Goal: Navigation & Orientation: Go to known website

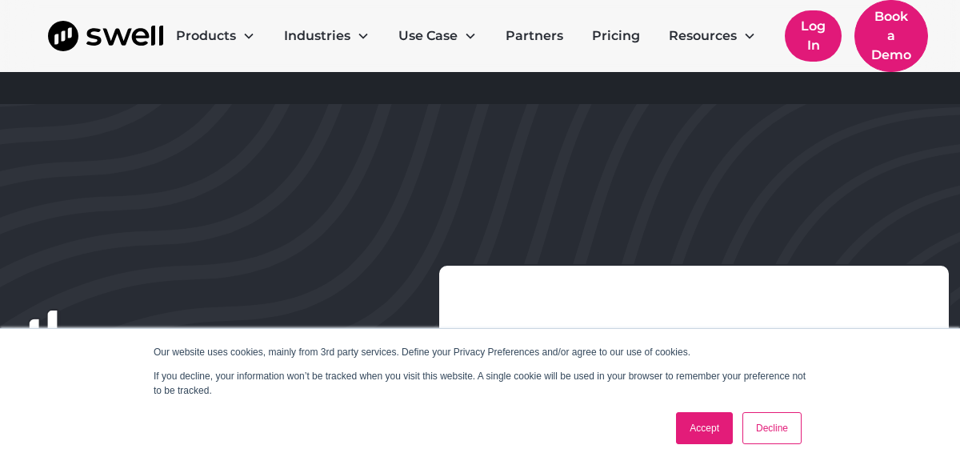
click at [823, 51] on link "Log In" at bounding box center [813, 35] width 57 height 51
click at [705, 439] on link "Accept" at bounding box center [704, 428] width 57 height 32
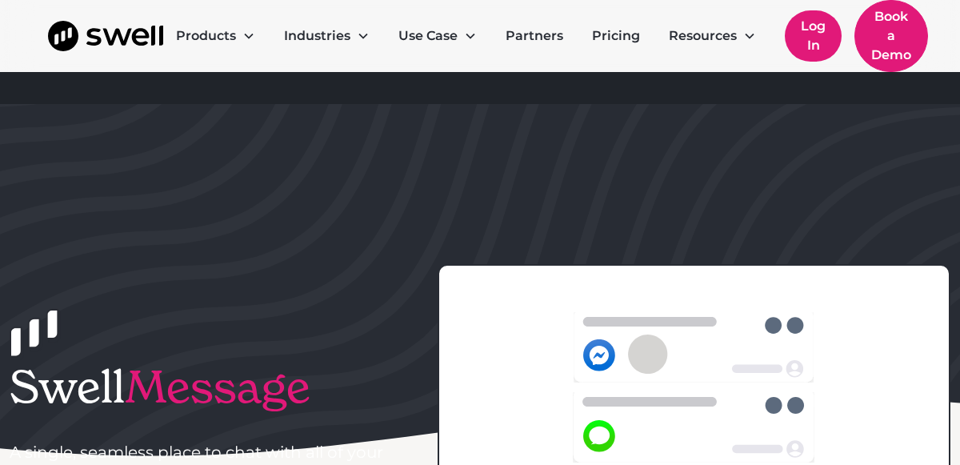
click at [809, 37] on link "Log In" at bounding box center [813, 35] width 57 height 51
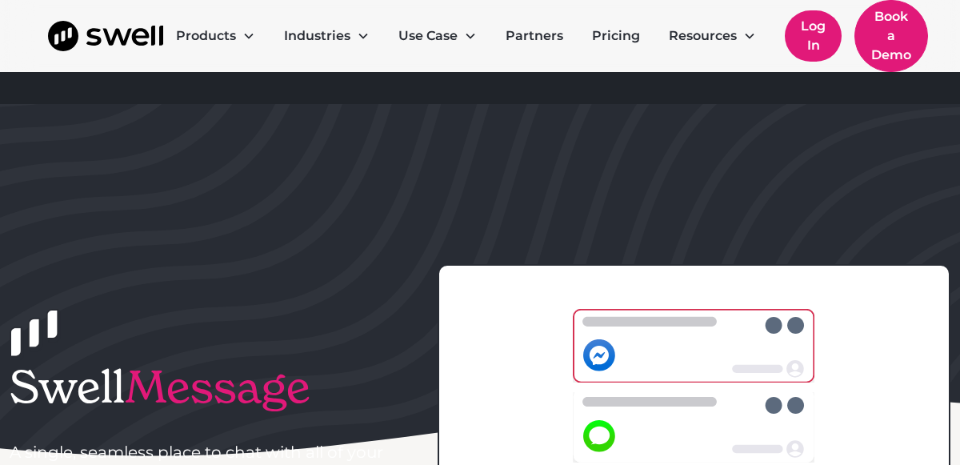
click at [809, 37] on link "Log In" at bounding box center [813, 35] width 57 height 51
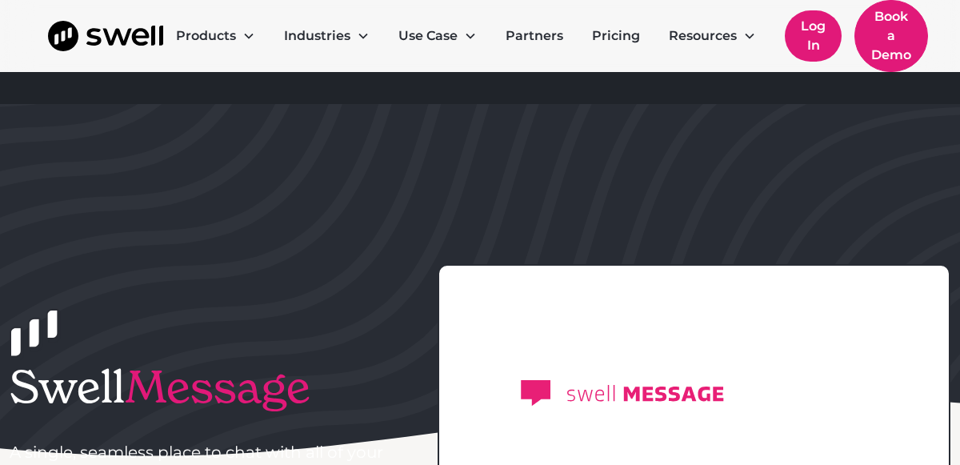
click at [818, 33] on link "Log In" at bounding box center [813, 35] width 57 height 51
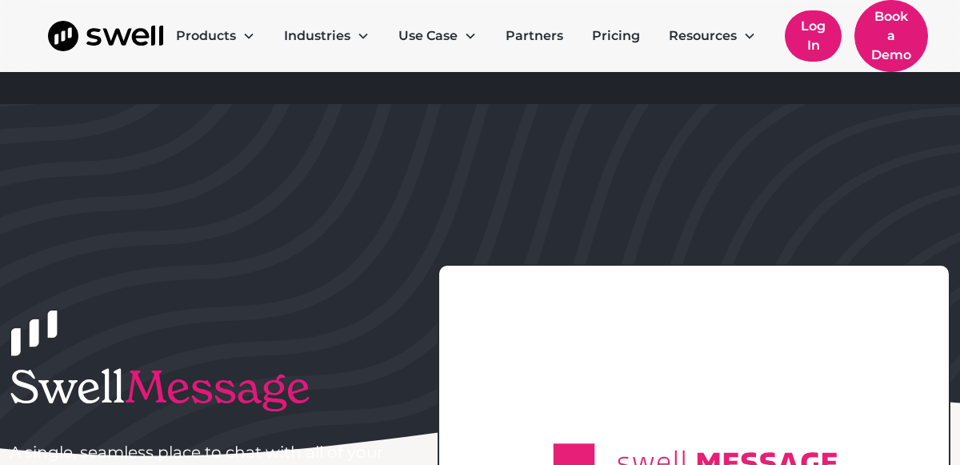
click at [818, 33] on link "Log In" at bounding box center [813, 35] width 57 height 51
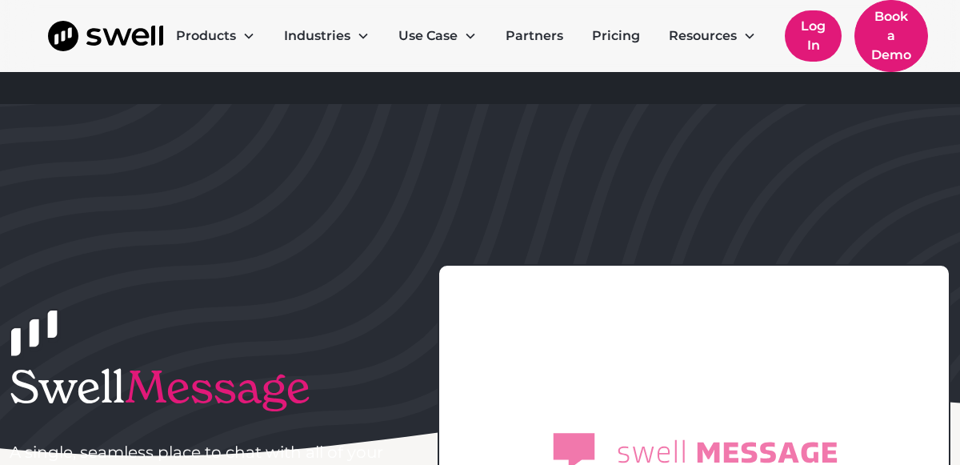
click at [815, 57] on link "Log In" at bounding box center [813, 35] width 57 height 51
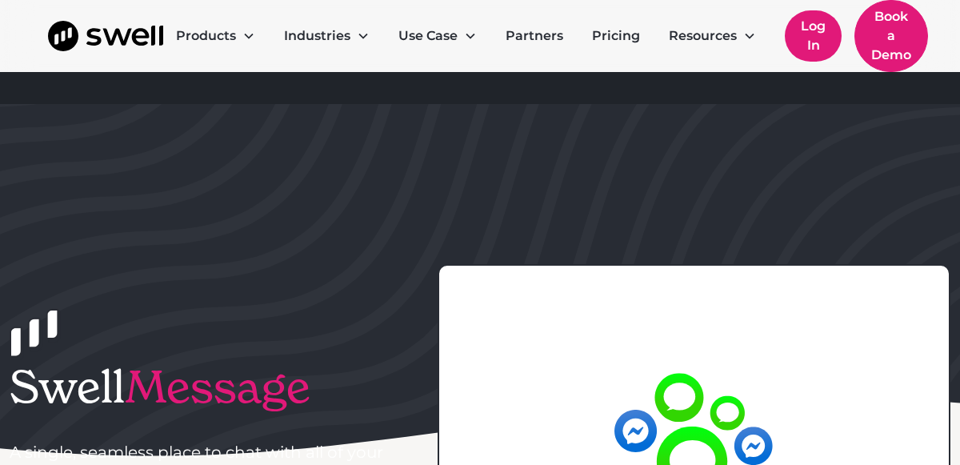
click at [815, 57] on link "Log In" at bounding box center [813, 35] width 57 height 51
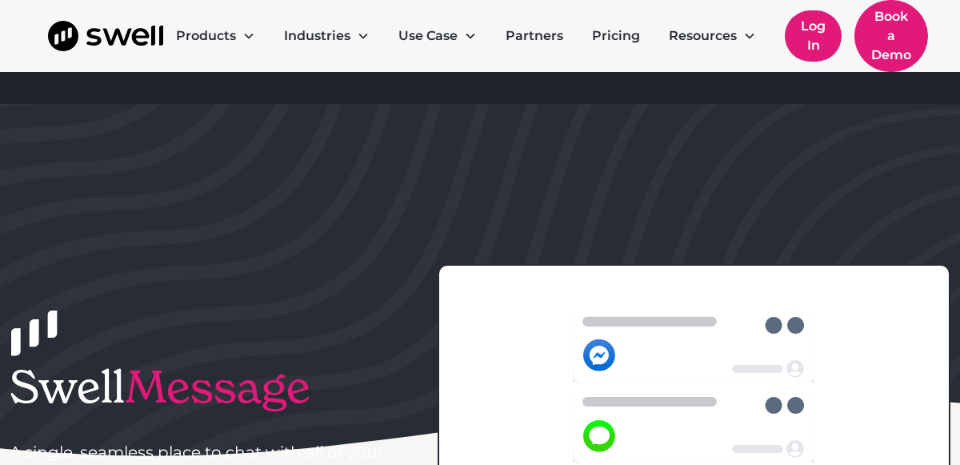
click at [793, 46] on link "Log In" at bounding box center [813, 35] width 57 height 51
